Goal: Task Accomplishment & Management: Manage account settings

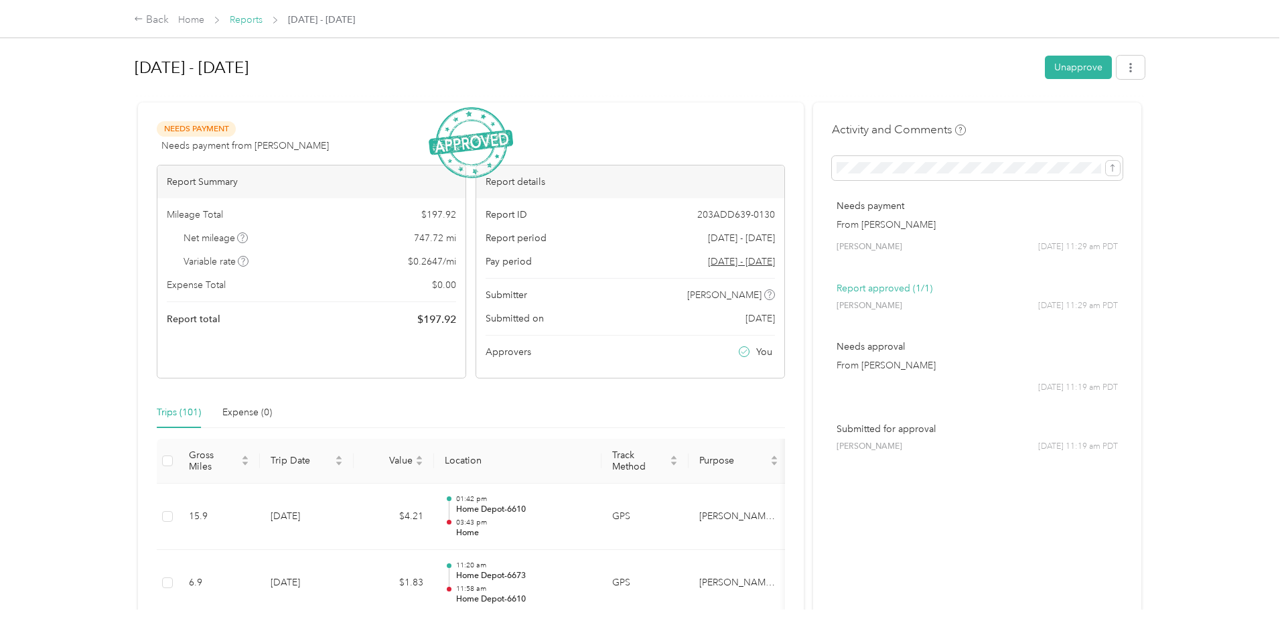
click at [249, 21] on link "Reports" at bounding box center [246, 19] width 33 height 11
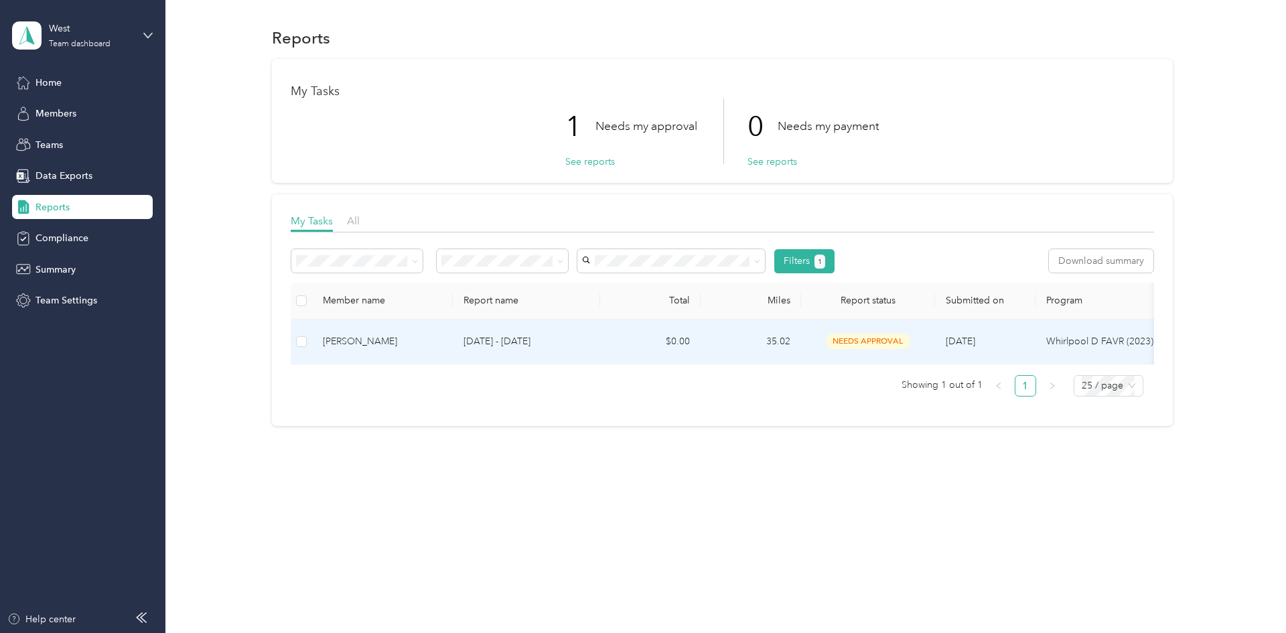
click at [387, 348] on div "Brandi E. Cavazos" at bounding box center [382, 341] width 119 height 15
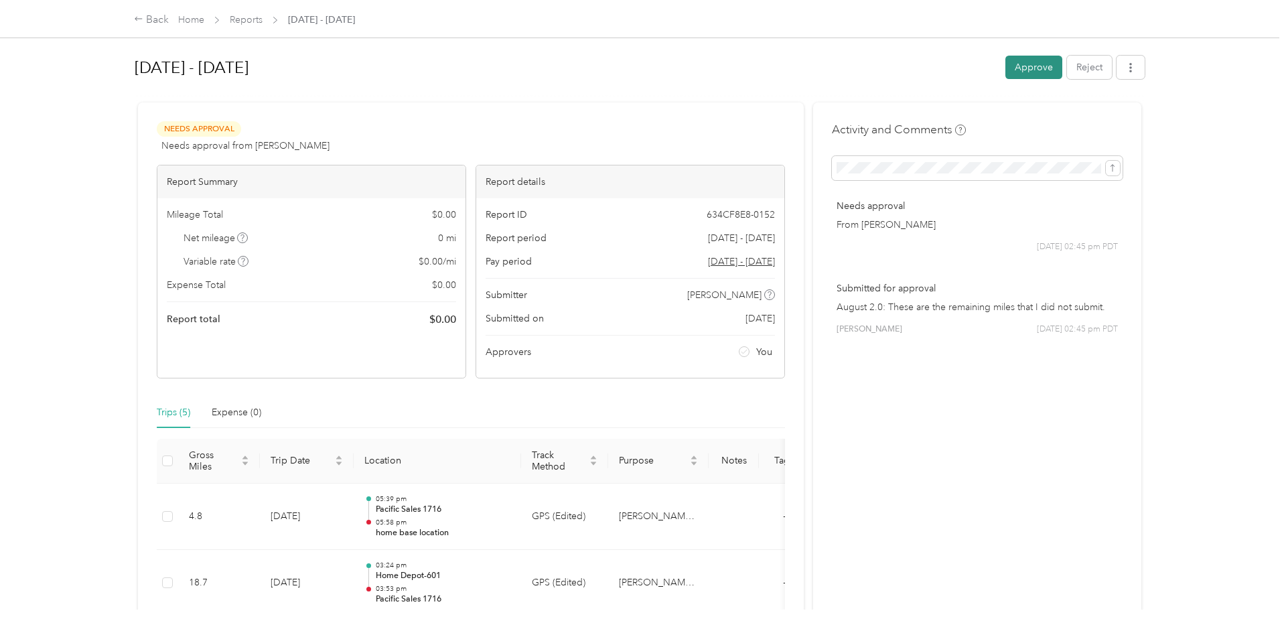
click at [1043, 74] on button "Approve" at bounding box center [1034, 67] width 57 height 23
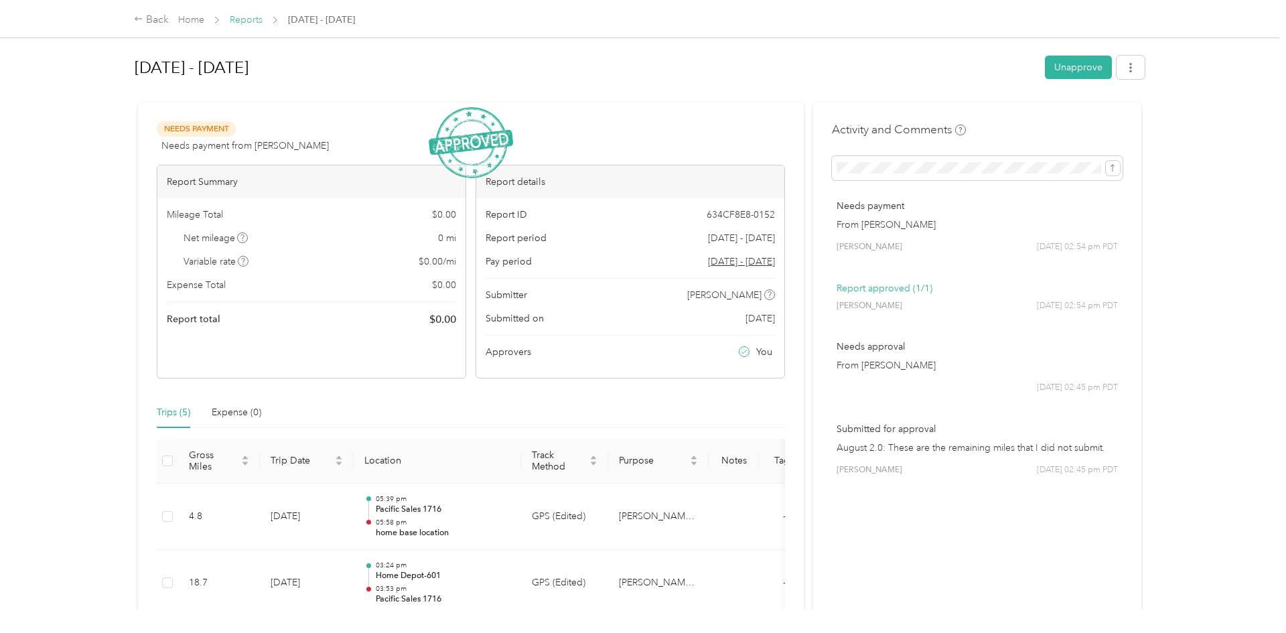
click at [248, 22] on link "Reports" at bounding box center [246, 19] width 33 height 11
